Goal: Information Seeking & Learning: Understand process/instructions

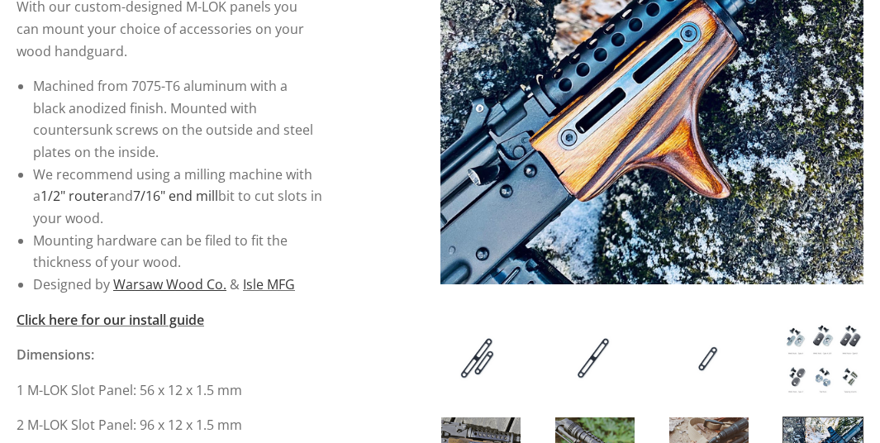
scroll to position [412, 0]
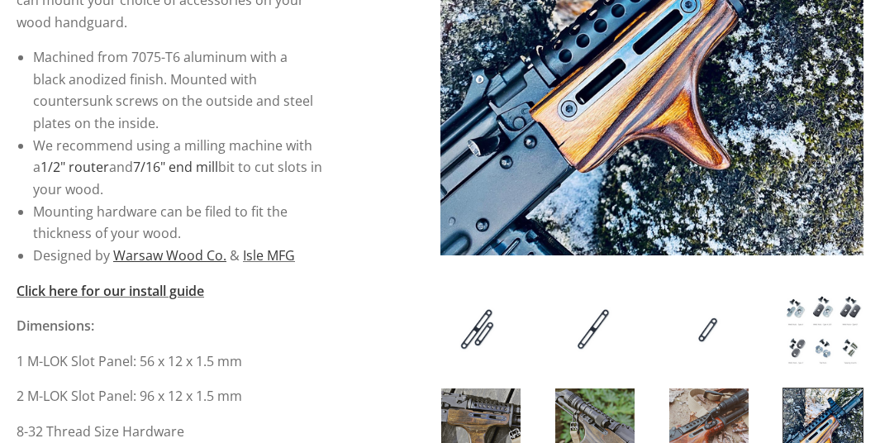
click at [617, 329] on img at bounding box center [594, 329] width 79 height 81
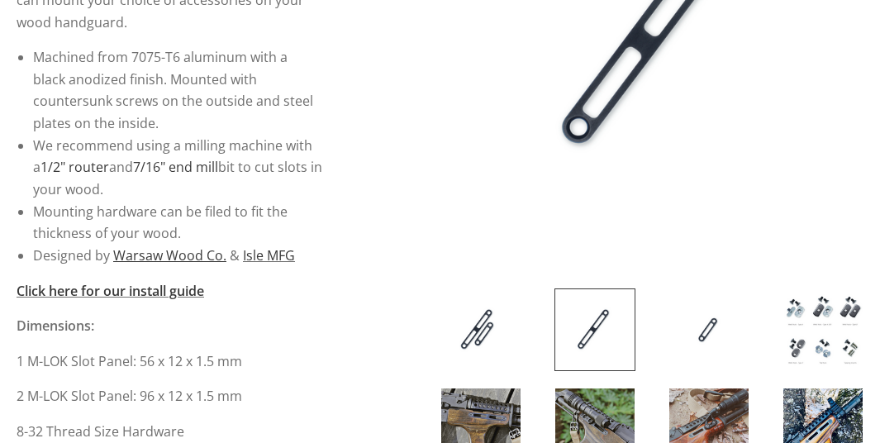
click at [703, 317] on img at bounding box center [709, 329] width 79 height 81
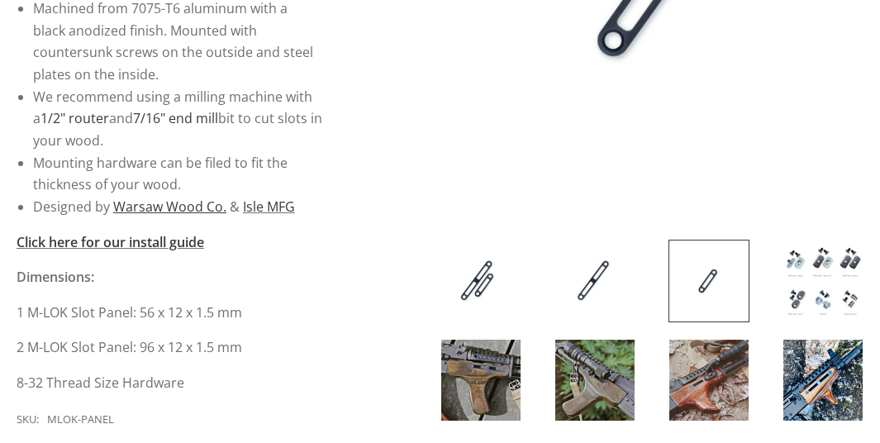
scroll to position [494, 0]
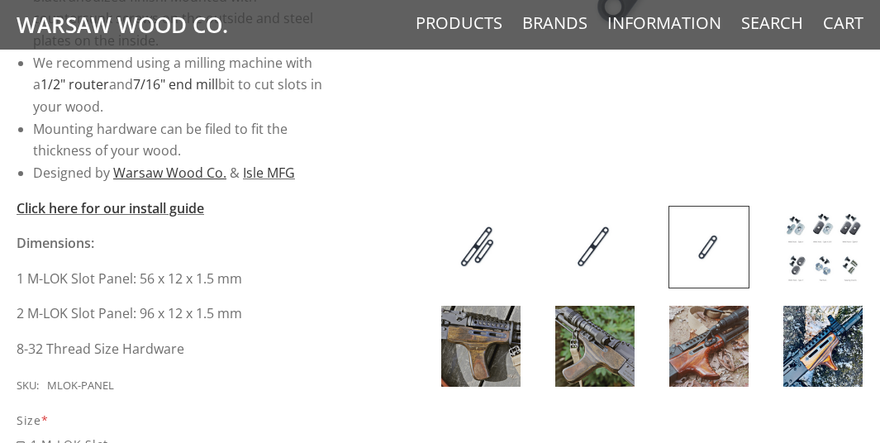
click at [488, 256] on img at bounding box center [480, 247] width 79 height 81
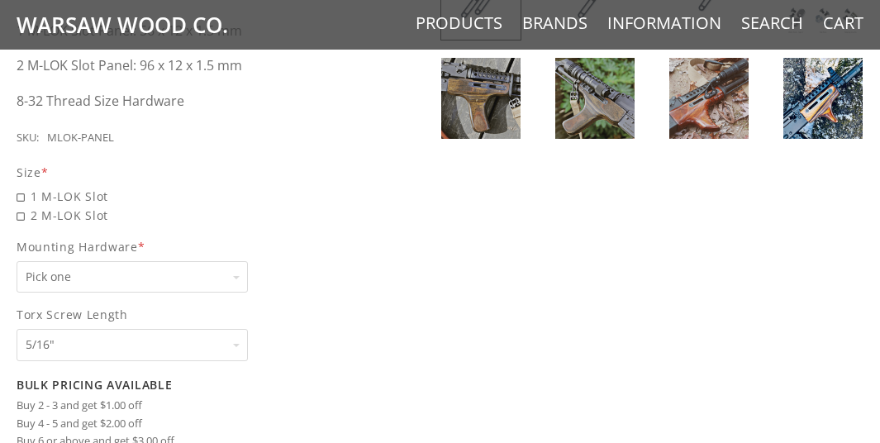
scroll to position [908, 0]
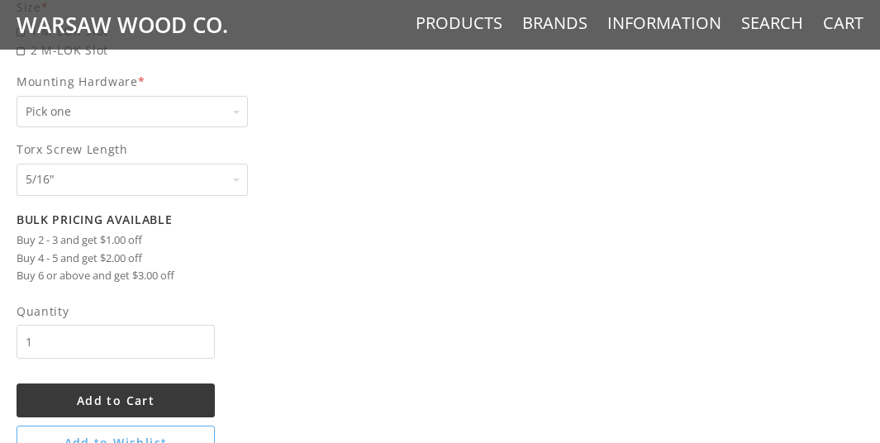
click at [104, 178] on select "Pick one 5/16" 3/8" 1/2" 5/8" None" at bounding box center [132, 180] width 231 height 32
click at [101, 181] on select "Pick one 5/16" 3/8" 1/2" 5/8" None" at bounding box center [132, 180] width 231 height 32
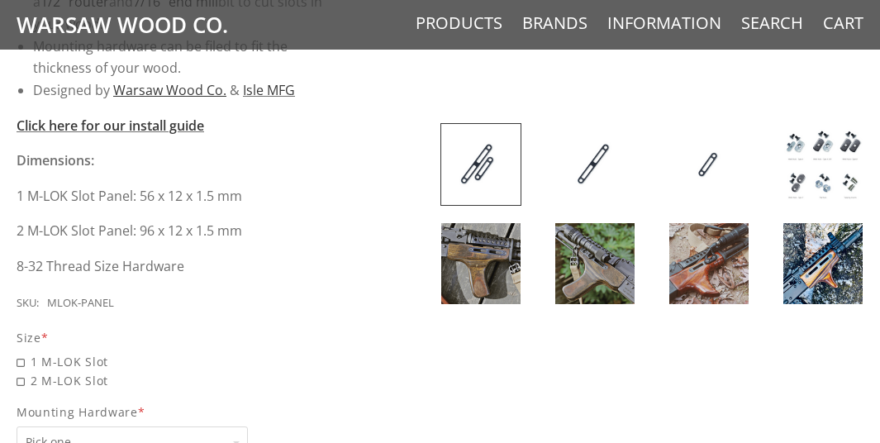
scroll to position [660, 0]
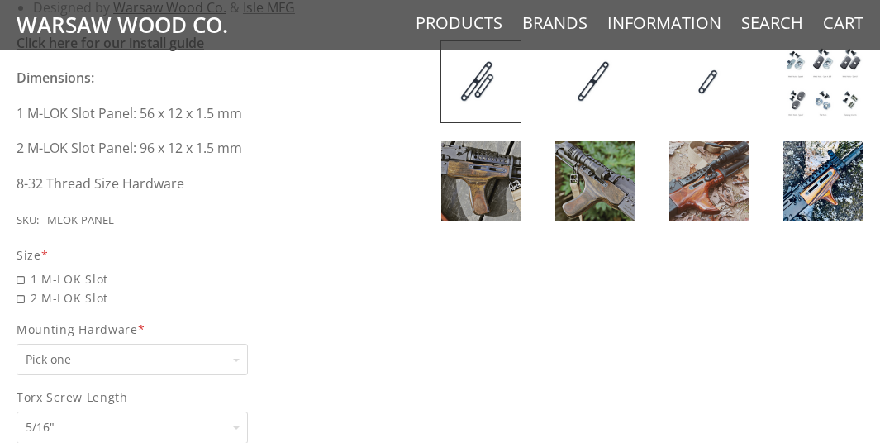
click at [75, 361] on select "Pick one None Weld Nuts - Type A & Torx Screws +$1 Weld Nuts - Type A + B & Tor…" at bounding box center [132, 360] width 231 height 32
click at [76, 357] on select "Pick one None Weld Nuts - Type A & Torx Screws +$1 Weld Nuts - Type A + B & Tor…" at bounding box center [132, 360] width 231 height 32
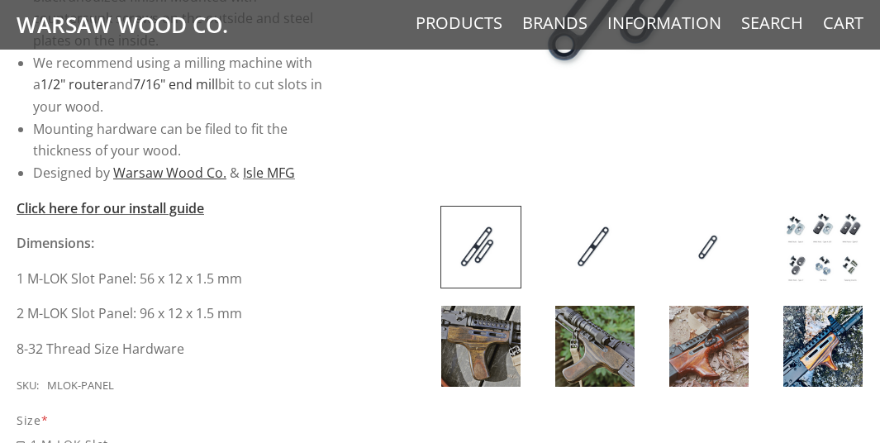
click at [844, 237] on img at bounding box center [823, 247] width 79 height 81
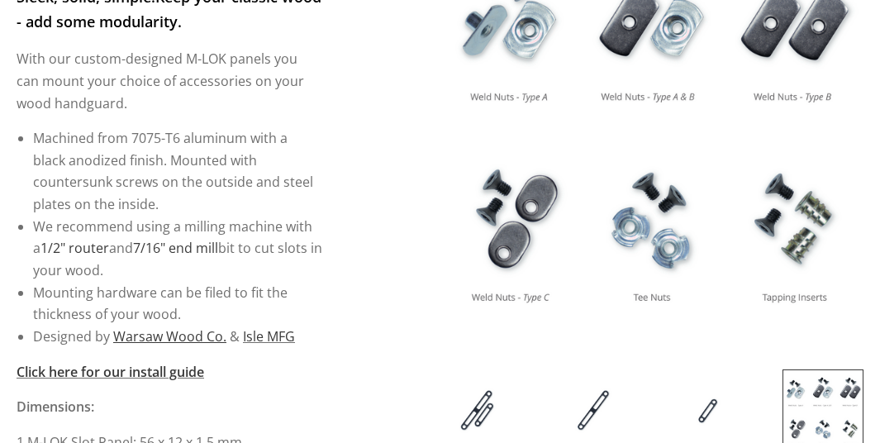
scroll to position [579, 0]
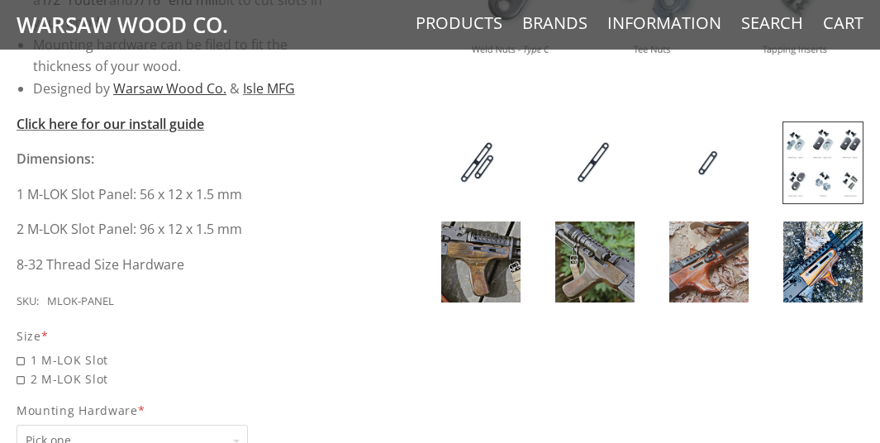
click at [587, 153] on img at bounding box center [594, 162] width 79 height 81
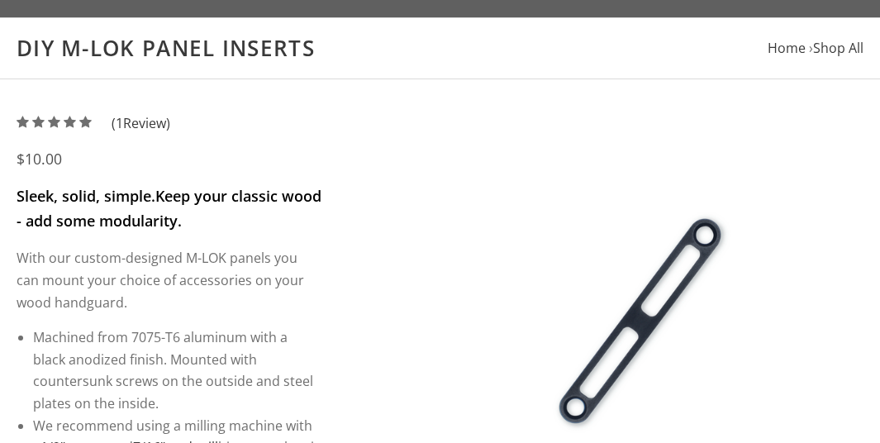
scroll to position [83, 0]
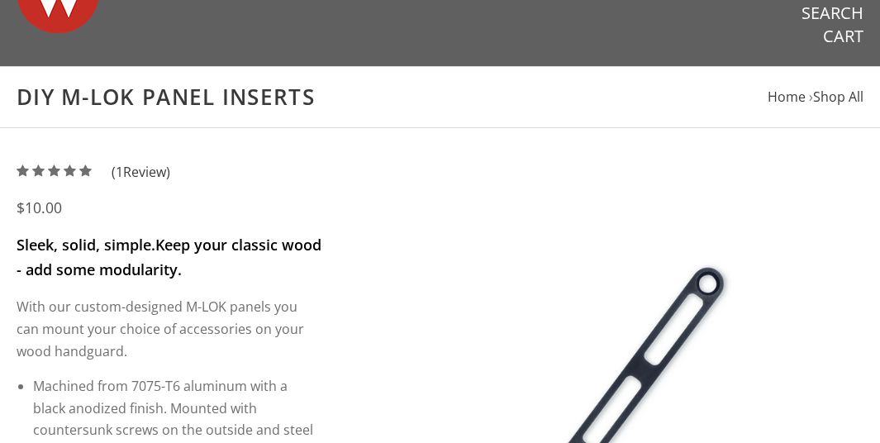
click at [643, 336] on img at bounding box center [653, 373] width 424 height 424
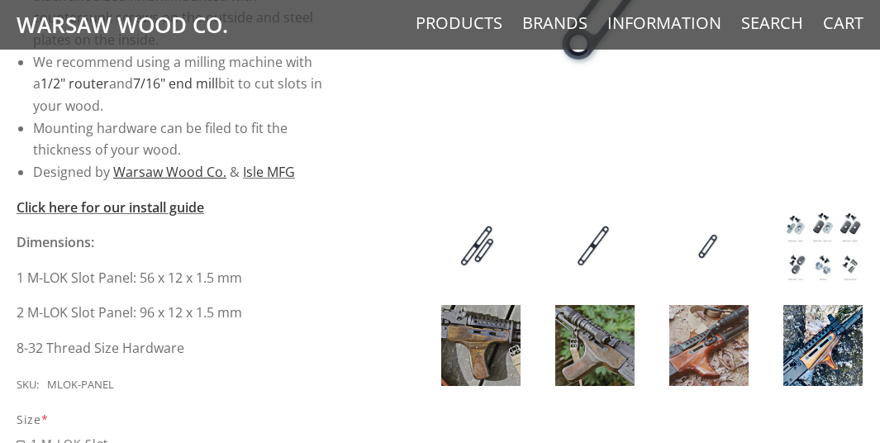
scroll to position [661, 0]
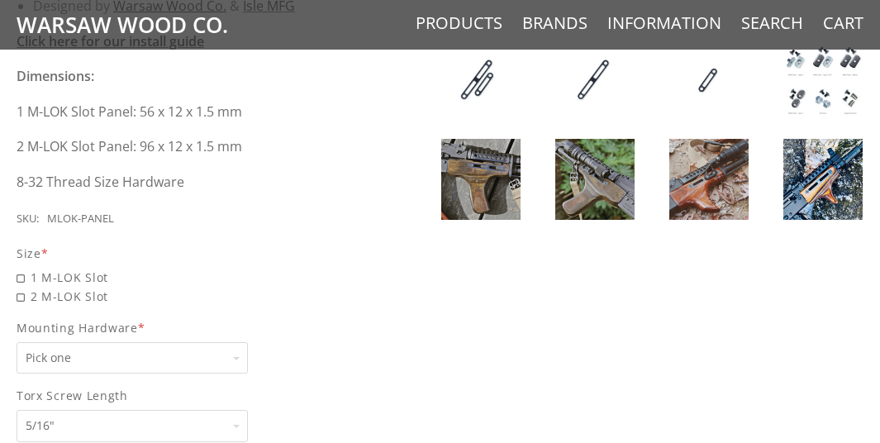
click at [478, 83] on img at bounding box center [480, 80] width 79 height 81
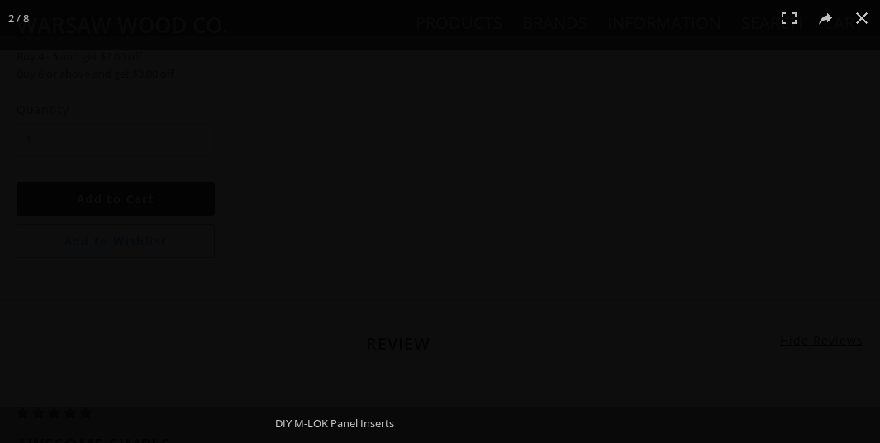
scroll to position [1157, 0]
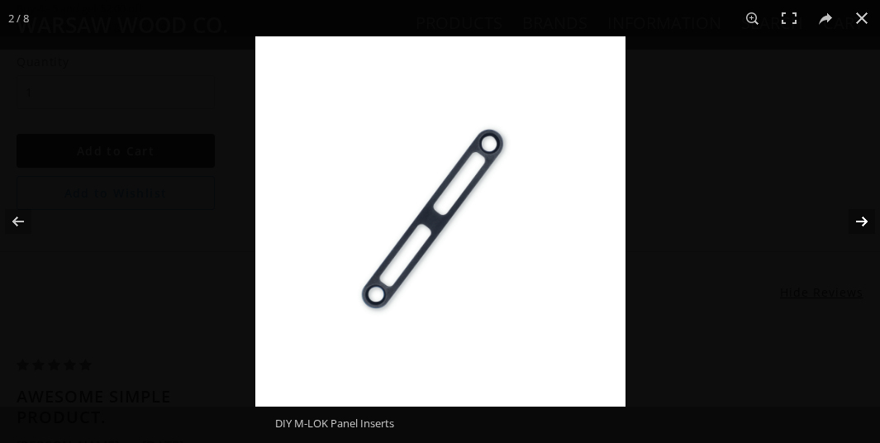
click at [864, 219] on button at bounding box center [851, 221] width 58 height 83
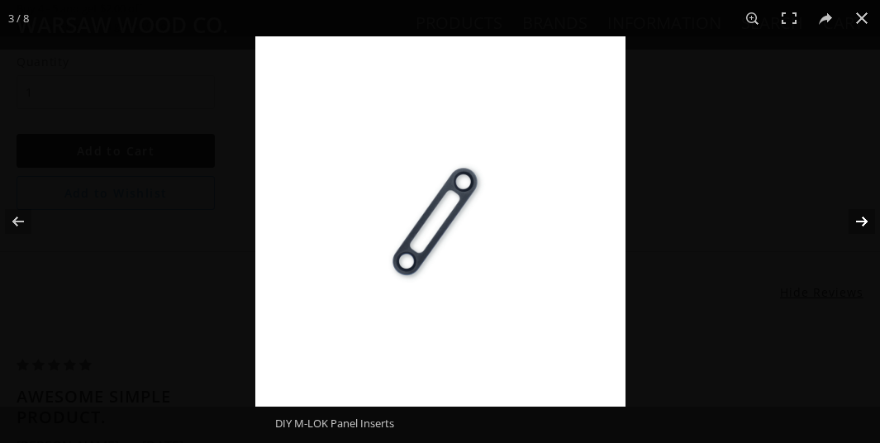
click at [864, 219] on button at bounding box center [851, 221] width 58 height 83
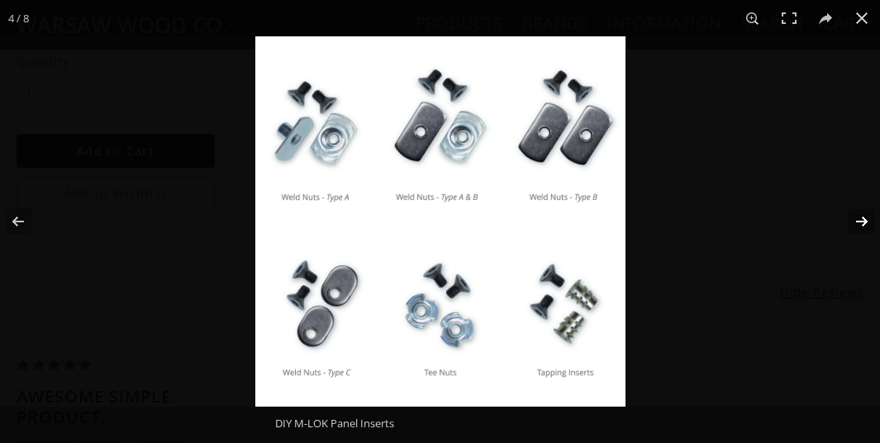
click at [864, 219] on button at bounding box center [851, 221] width 58 height 83
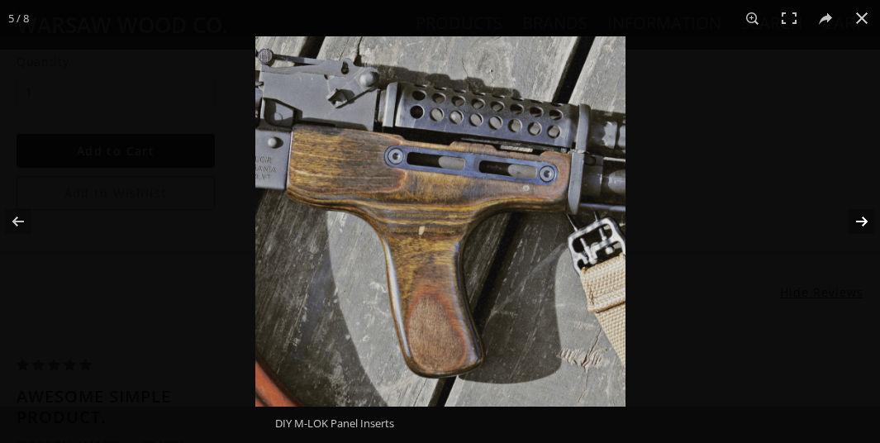
click at [864, 219] on button at bounding box center [851, 221] width 58 height 83
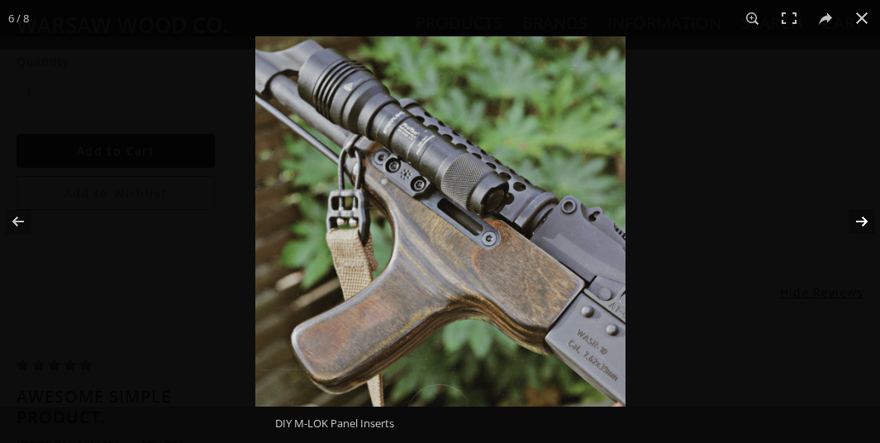
click at [864, 219] on button at bounding box center [851, 221] width 58 height 83
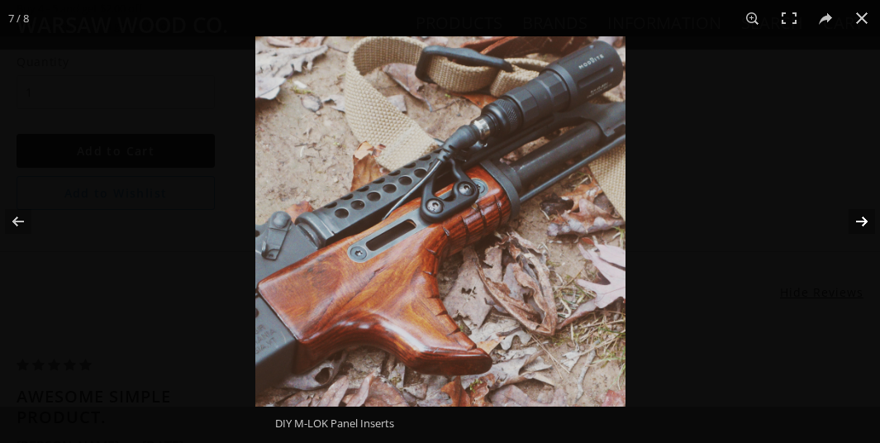
click at [864, 219] on button at bounding box center [851, 221] width 58 height 83
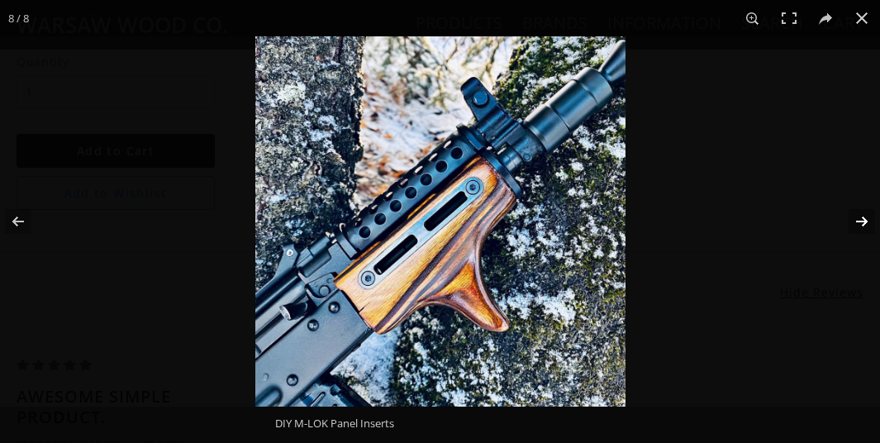
click at [864, 219] on button at bounding box center [851, 221] width 58 height 83
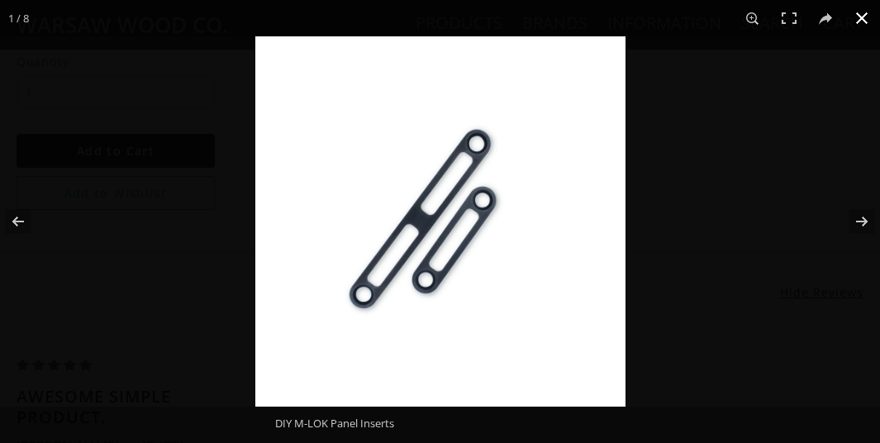
click at [865, 16] on button at bounding box center [862, 18] width 36 height 36
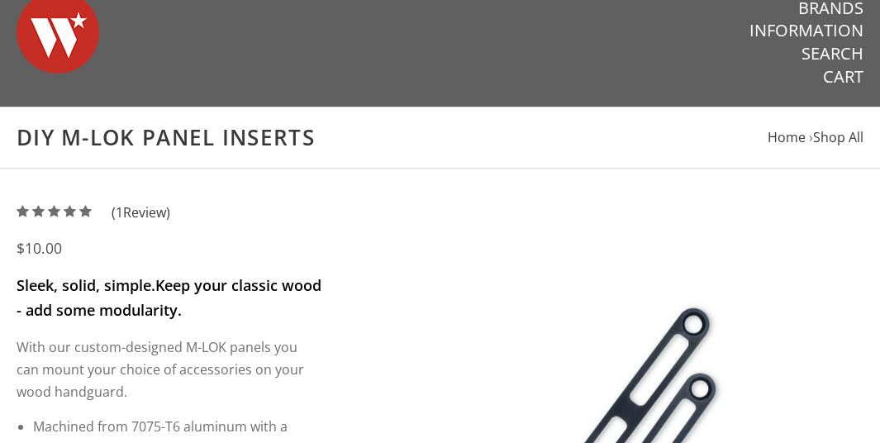
scroll to position [0, 0]
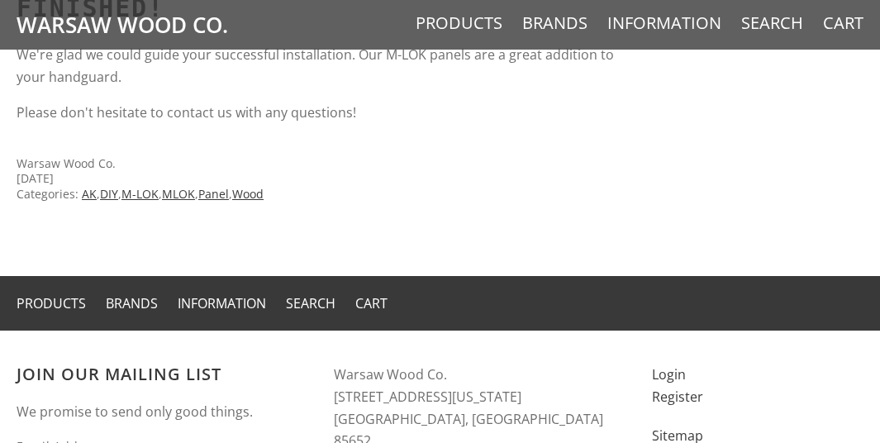
scroll to position [11160, 0]
